Goal: Transaction & Acquisition: Purchase product/service

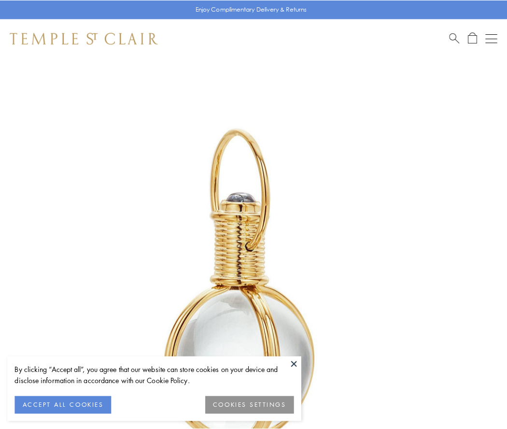
scroll to position [252, 0]
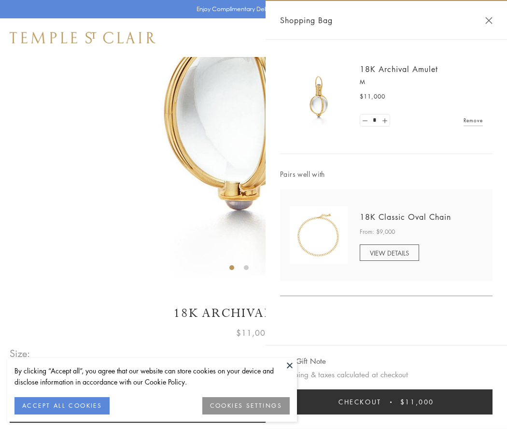
click at [386, 402] on button "Checkout $11,000" at bounding box center [386, 401] width 212 height 25
